Goal: Navigation & Orientation: Find specific page/section

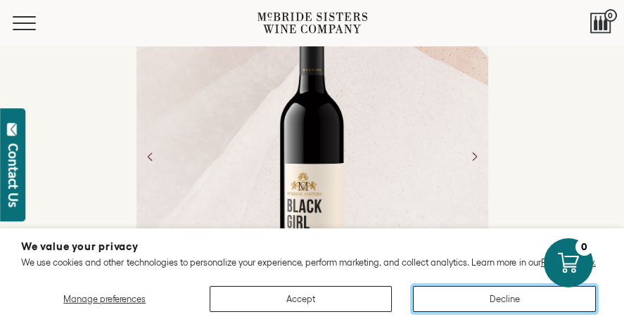
click at [469, 296] on button "Decline" at bounding box center [504, 299] width 183 height 26
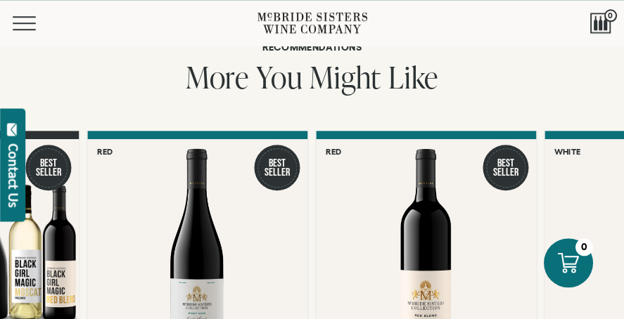
scroll to position [1782, 0]
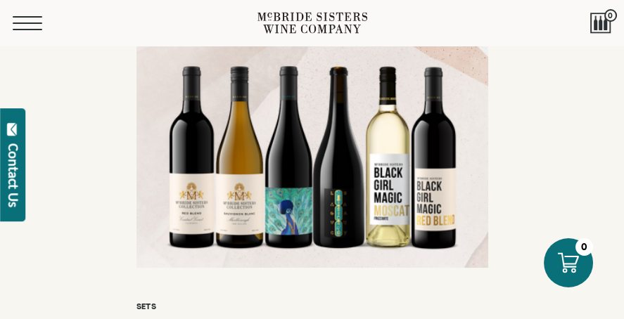
click at [32, 26] on button "Menu" at bounding box center [38, 23] width 51 height 14
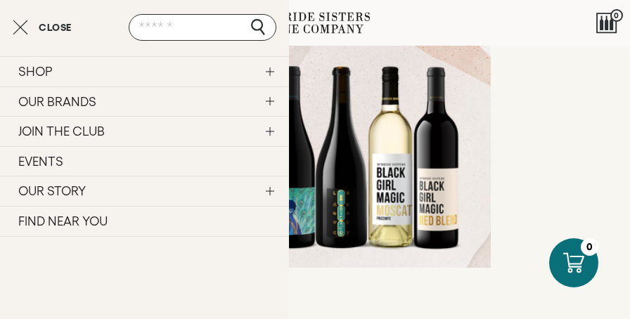
click at [268, 102] on link "OUR BRANDS" at bounding box center [144, 102] width 289 height 30
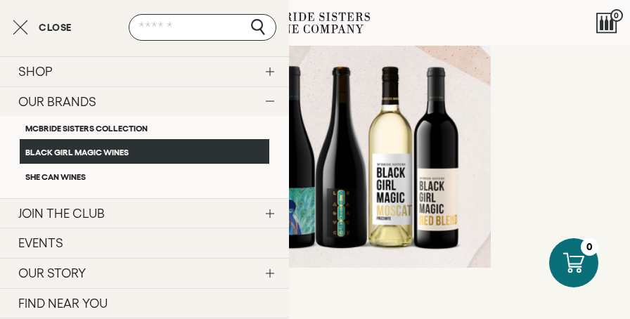
click at [145, 153] on link "Black Girl Magic Wines" at bounding box center [145, 151] width 250 height 24
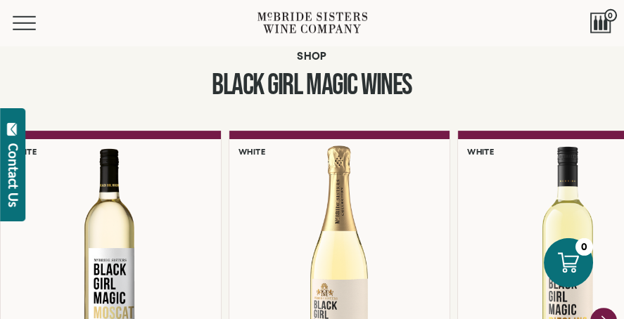
scroll to position [891, 0]
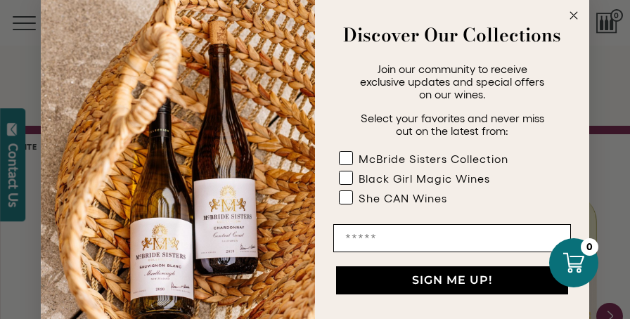
click at [572, 15] on icon "Close dialog" at bounding box center [574, 15] width 7 height 7
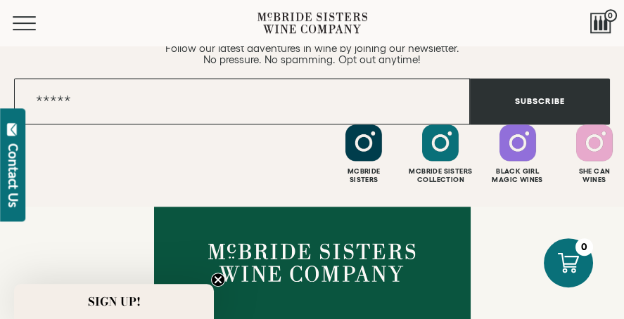
scroll to position [3565, 0]
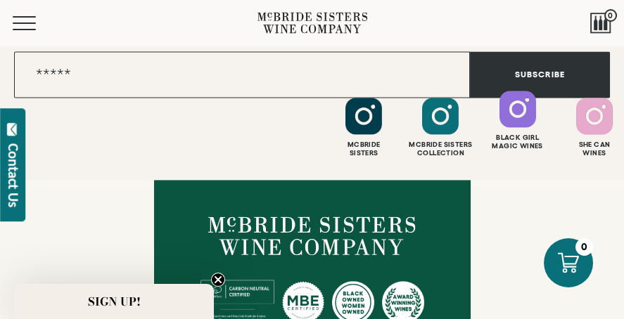
click at [537, 137] on div "Black Girl Magic Wines" at bounding box center [517, 142] width 73 height 17
